Goal: Task Accomplishment & Management: Manage account settings

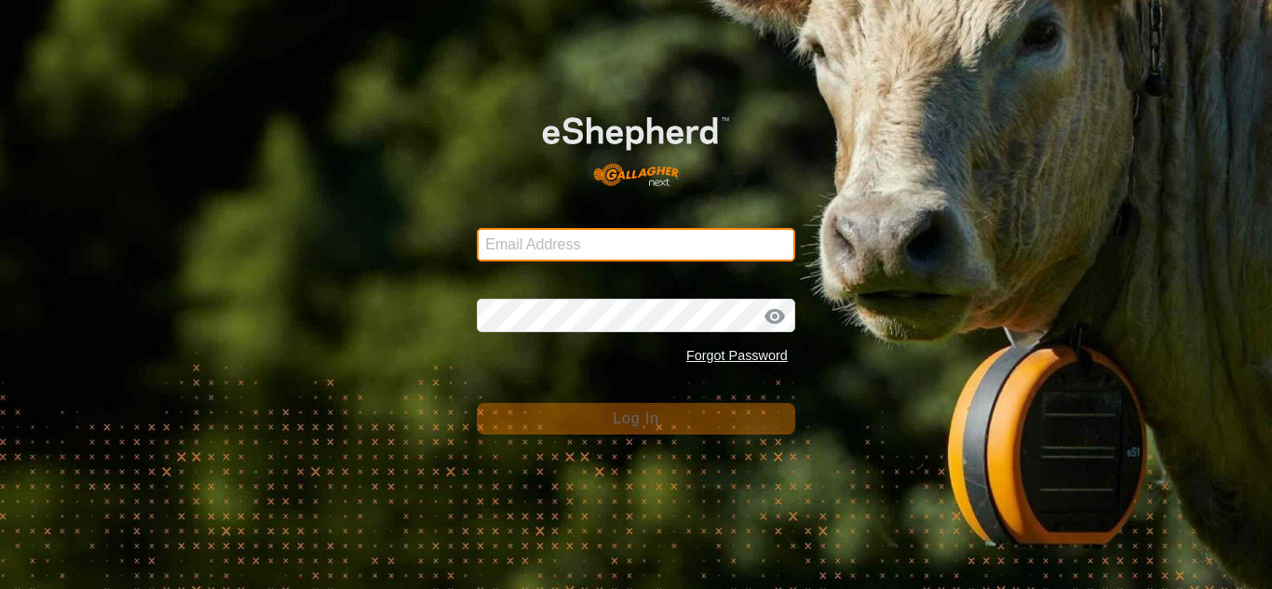
click at [533, 248] on input "Email Address" at bounding box center [636, 245] width 318 height 34
type input "[EMAIL_ADDRESS][DOMAIN_NAME]"
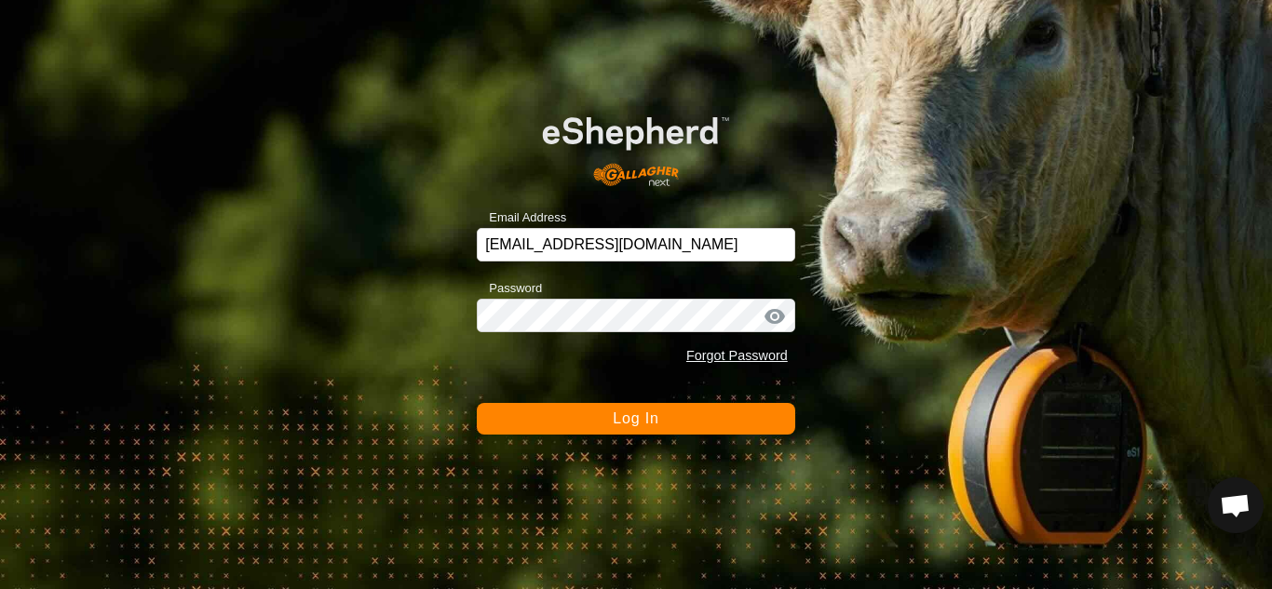
click at [779, 317] on div at bounding box center [774, 316] width 28 height 19
click at [589, 411] on button "Log In" at bounding box center [636, 419] width 318 height 32
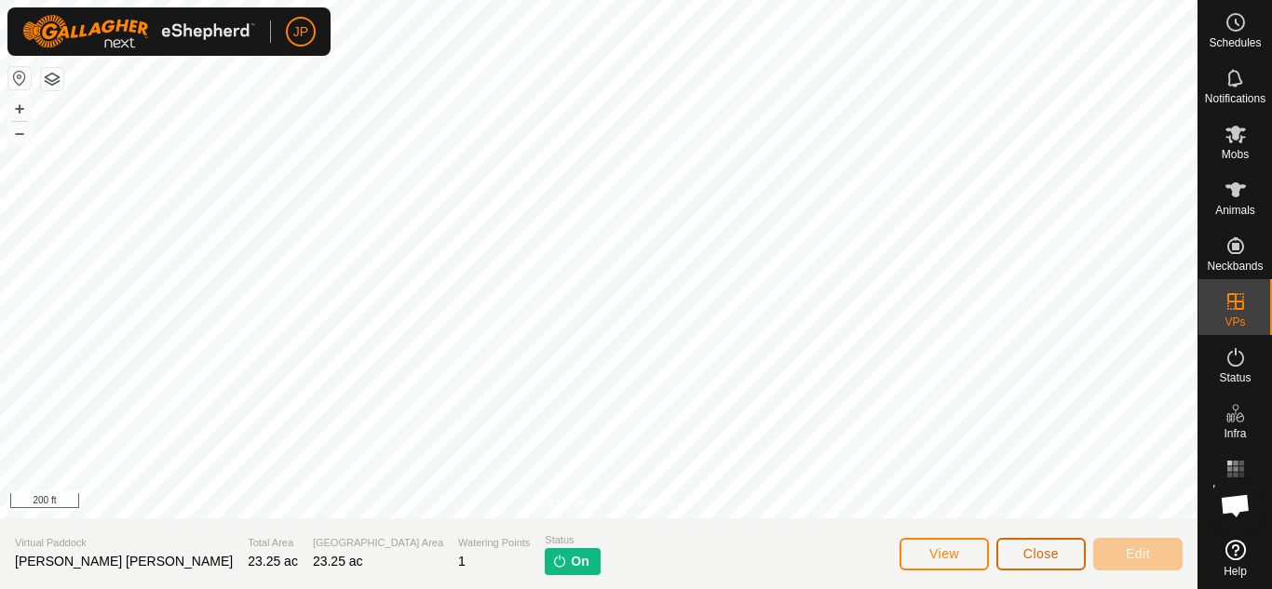
click at [1052, 545] on button "Close" at bounding box center [1040, 554] width 89 height 33
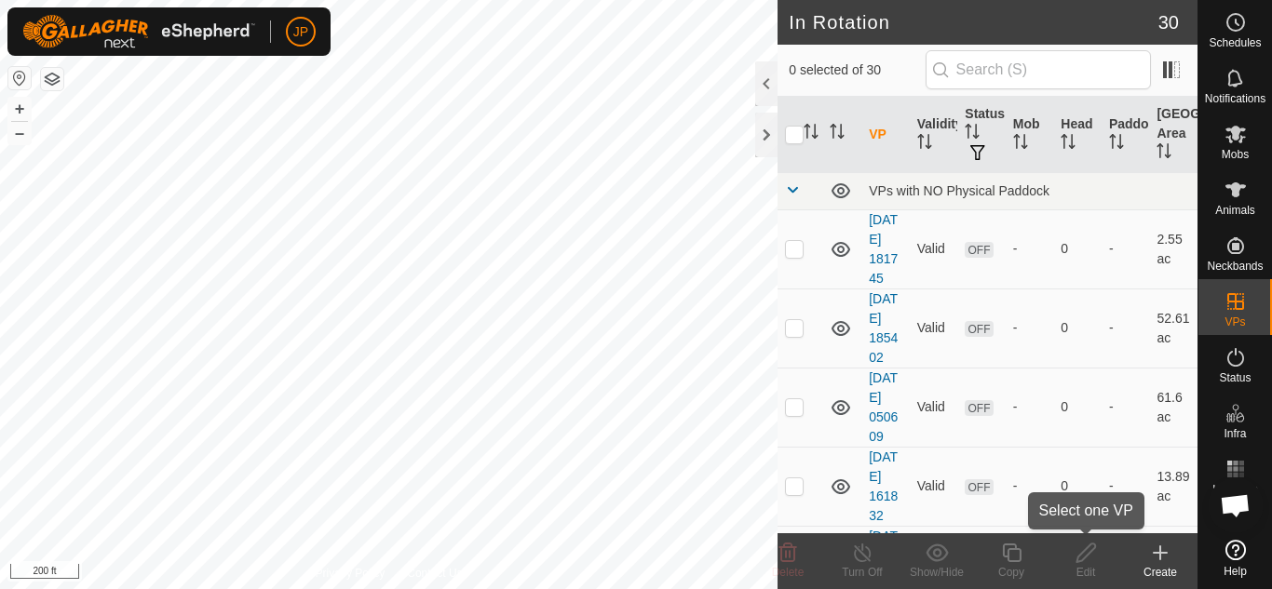
click at [1052, 545] on edit-svg-icon at bounding box center [1085, 553] width 74 height 22
